Goal: Information Seeking & Learning: Learn about a topic

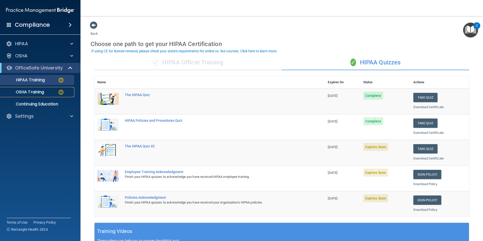
click at [46, 94] on div "OSHA Training" at bounding box center [37, 92] width 69 height 5
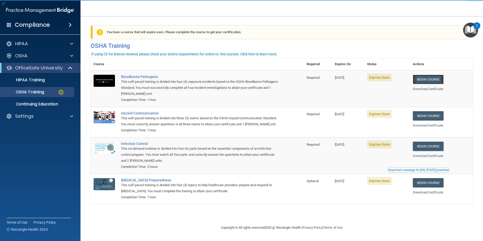
click at [441, 79] on link "Begin Course" at bounding box center [428, 79] width 31 height 9
